Goal: Task Accomplishment & Management: Manage account settings

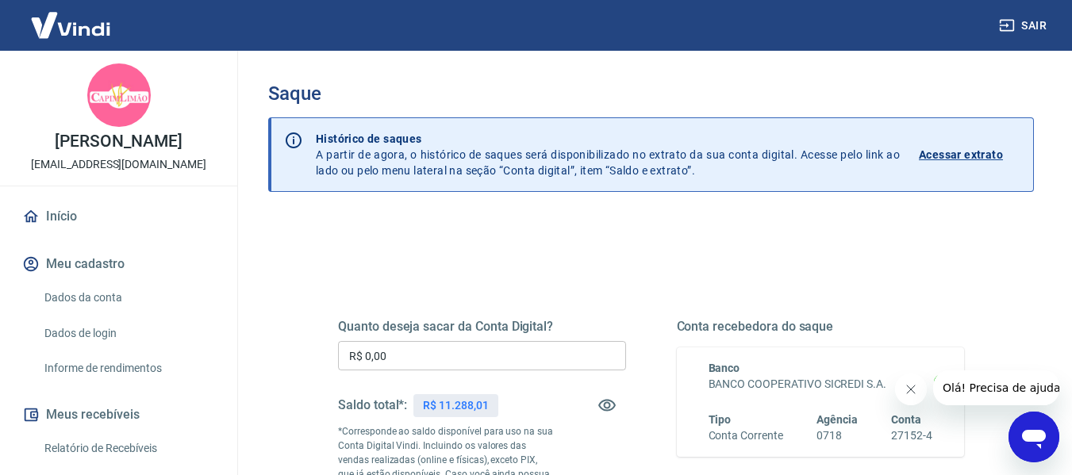
click at [417, 350] on input "R$ 0,00" at bounding box center [482, 355] width 288 height 29
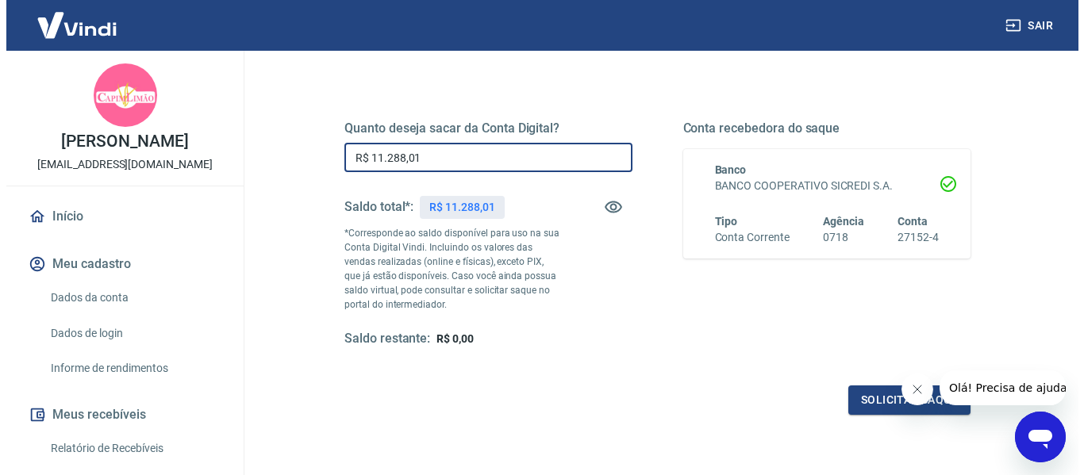
scroll to position [238, 0]
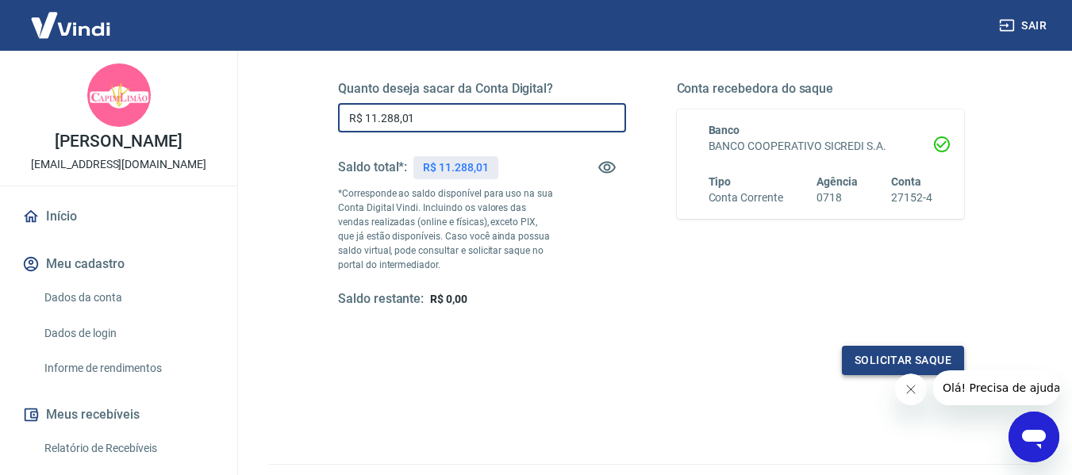
type input "R$ 11.288,01"
click at [865, 360] on button "Solicitar saque" at bounding box center [903, 360] width 122 height 29
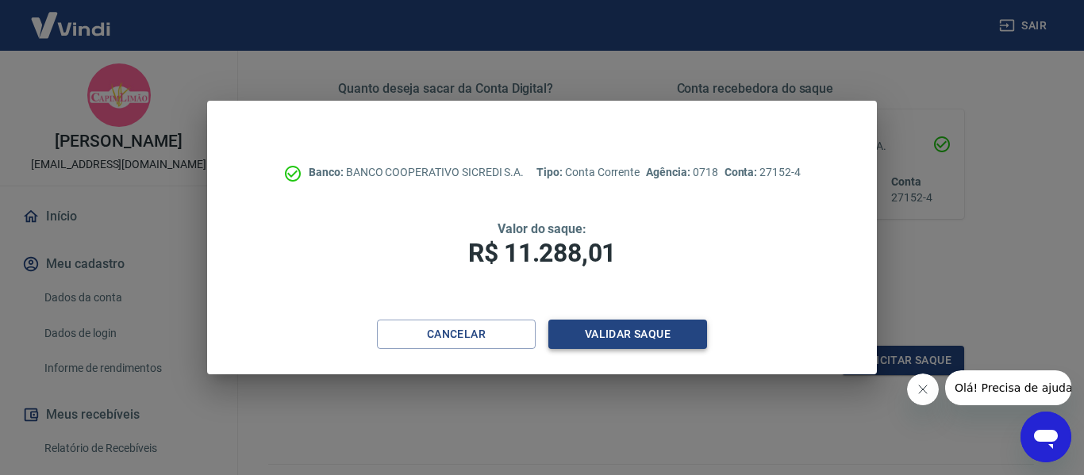
click at [587, 329] on button "Validar saque" at bounding box center [627, 334] width 159 height 29
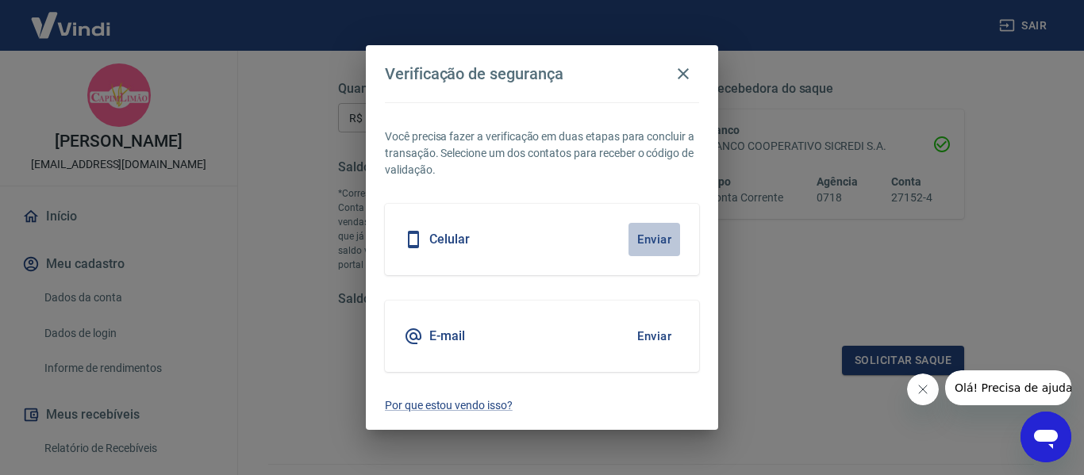
click at [648, 235] on button "Enviar" at bounding box center [655, 239] width 52 height 33
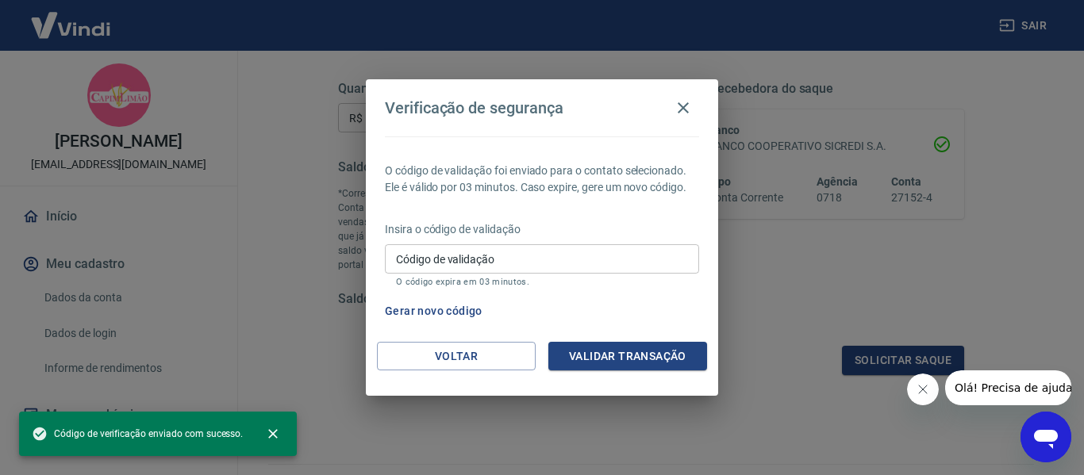
click at [485, 258] on input "Código de validação" at bounding box center [542, 258] width 314 height 29
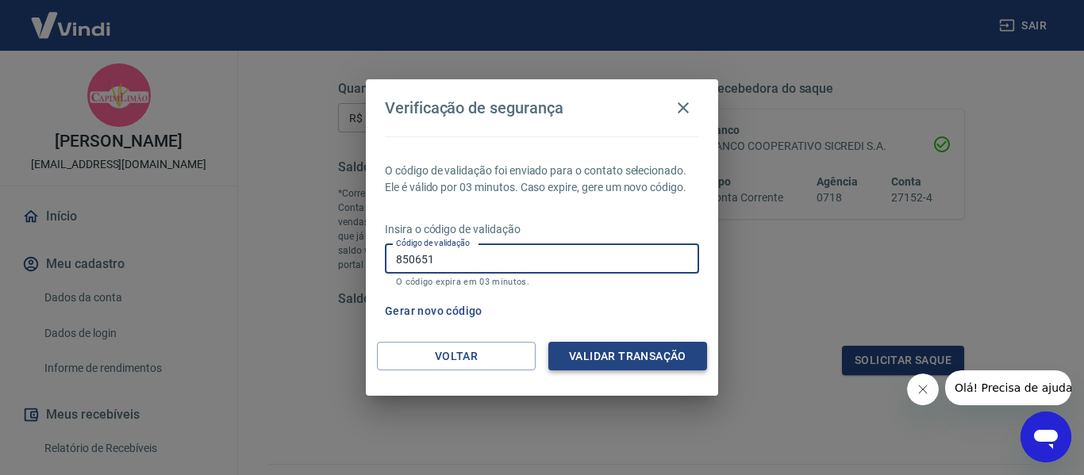
type input "850651"
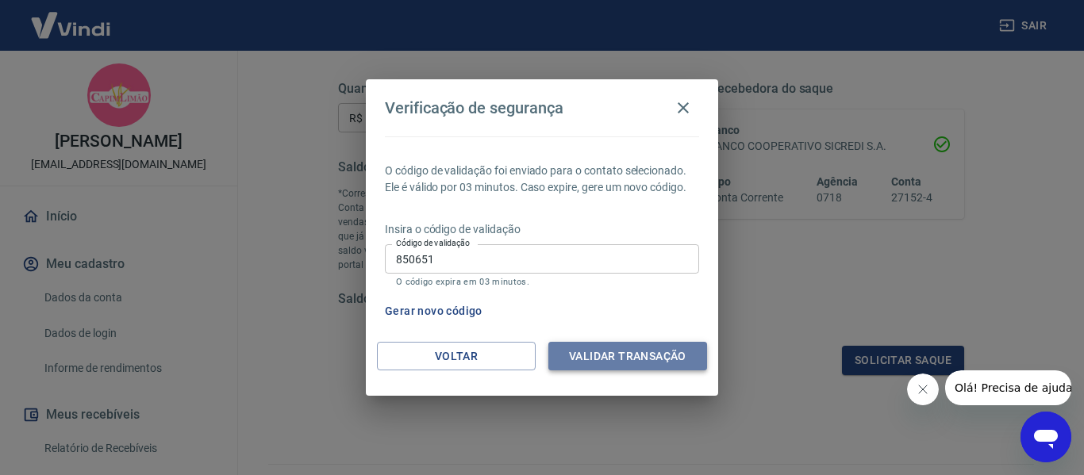
click at [666, 358] on button "Validar transação" at bounding box center [627, 356] width 159 height 29
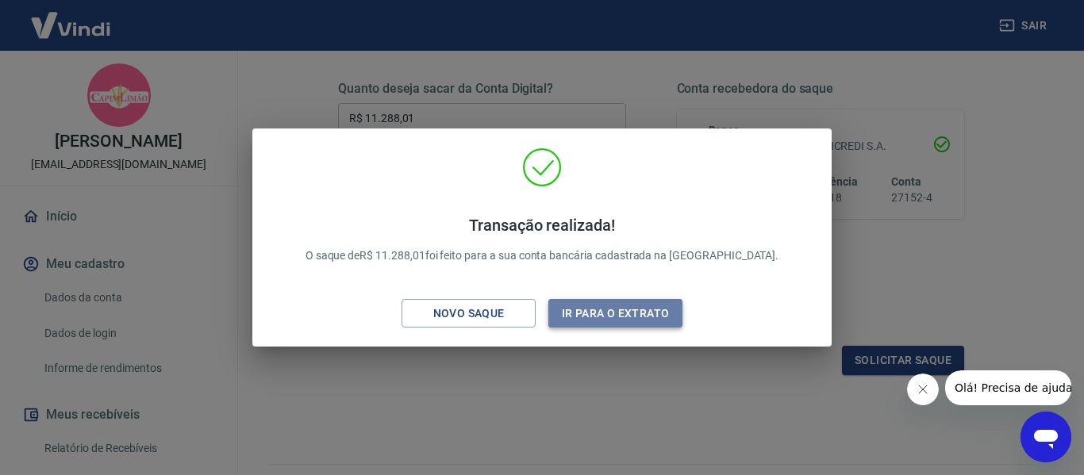
click at [604, 314] on button "Ir para o extrato" at bounding box center [615, 313] width 134 height 29
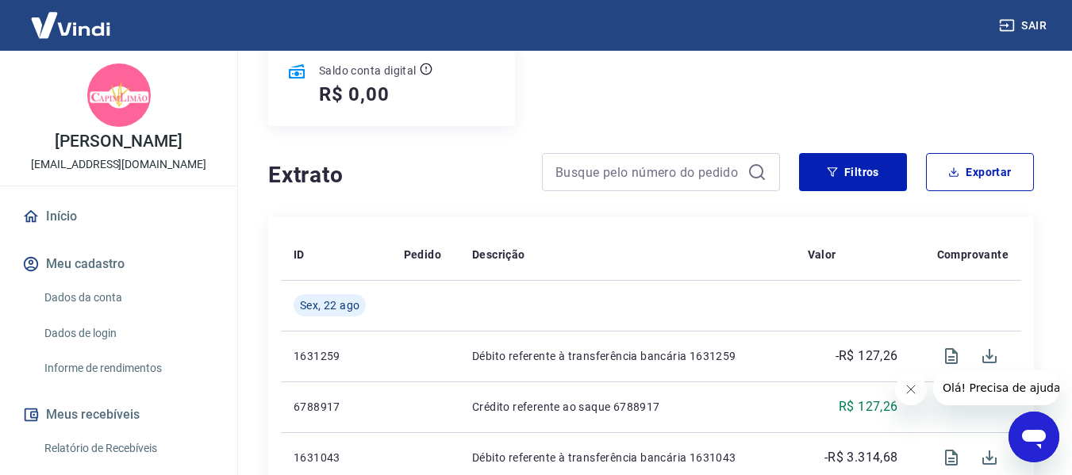
scroll to position [379, 0]
